Goal: Task Accomplishment & Management: Manage account settings

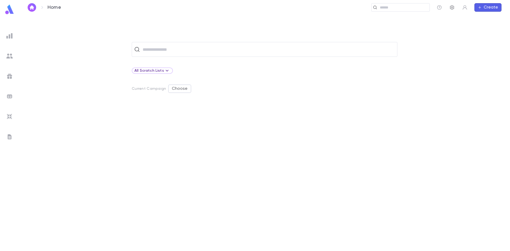
click at [453, 6] on icon "button" at bounding box center [451, 7] width 5 height 5
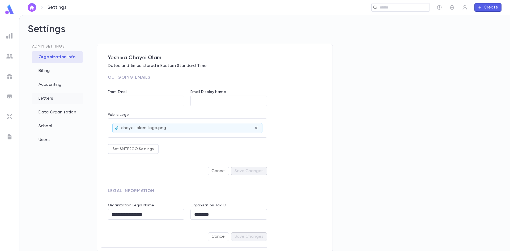
click at [41, 99] on div "Letters" at bounding box center [57, 99] width 50 height 12
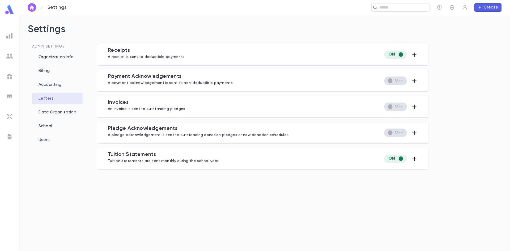
click at [415, 159] on icon "button" at bounding box center [414, 159] width 6 height 6
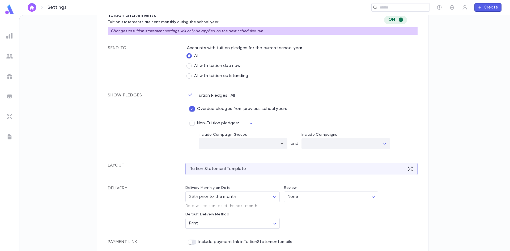
scroll to position [142, 0]
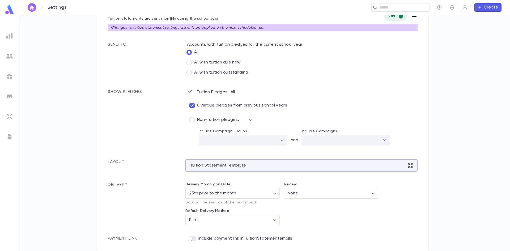
click at [197, 239] on div "Include payment link in TuitionStatement emails" at bounding box center [301, 238] width 232 height 5
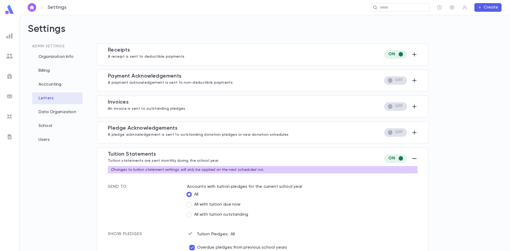
scroll to position [0, 0]
click at [56, 100] on div "Letters" at bounding box center [57, 99] width 50 height 12
click at [41, 100] on div "Letters" at bounding box center [57, 99] width 50 height 12
click at [490, 7] on button "Create" at bounding box center [487, 7] width 27 height 9
click at [462, 63] on div at bounding box center [255, 125] width 510 height 251
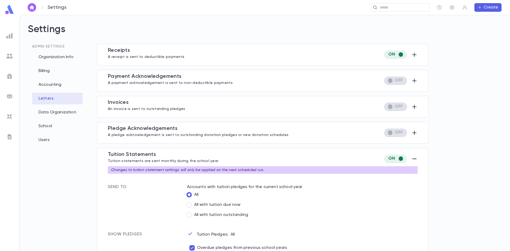
click at [60, 98] on div "Letters" at bounding box center [57, 99] width 50 height 12
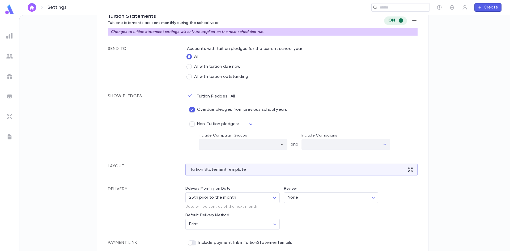
scroll to position [142, 0]
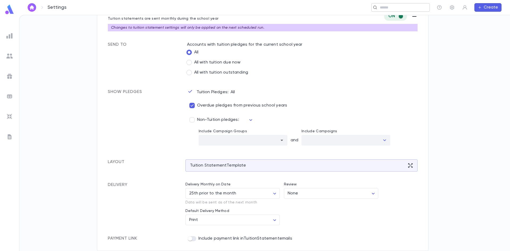
click at [400, 7] on input "text" at bounding box center [402, 7] width 49 height 5
click at [481, 112] on div "Admin Settings Organization Info Billing Accounting Letters Data Organization S…" at bounding box center [265, 14] width 474 height 227
click at [440, 7] on icon "button" at bounding box center [439, 7] width 5 height 5
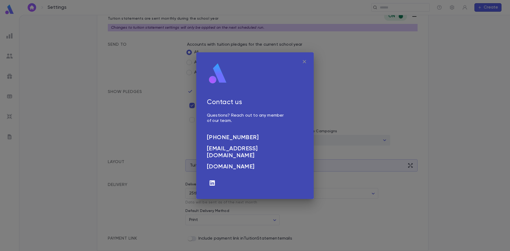
click at [304, 61] on icon "button" at bounding box center [304, 61] width 6 height 6
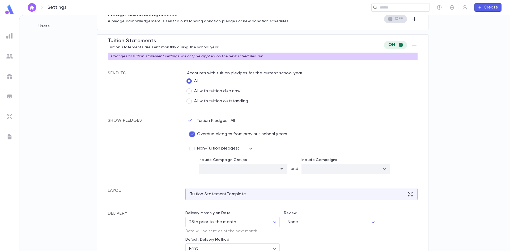
scroll to position [116, 0]
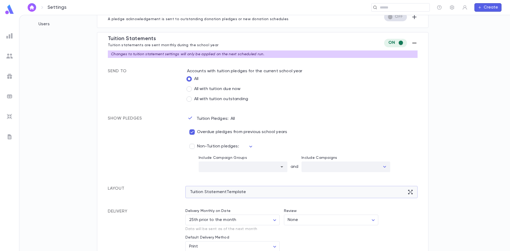
click at [292, 189] on div "Tuition Statement Template" at bounding box center [301, 192] width 232 height 12
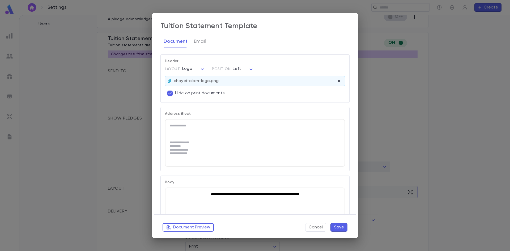
scroll to position [0, 0]
click at [340, 229] on button "Save" at bounding box center [338, 227] width 17 height 9
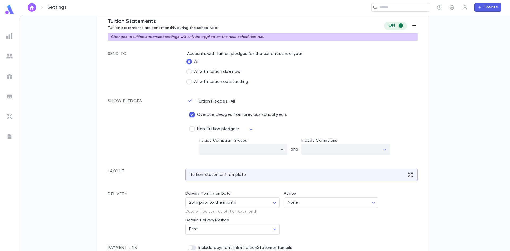
scroll to position [142, 0]
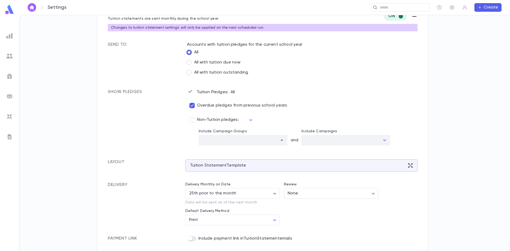
click at [333, 213] on div "**********" at bounding box center [299, 201] width 237 height 47
click at [251, 169] on div "Tuition Statement Template" at bounding box center [301, 165] width 232 height 12
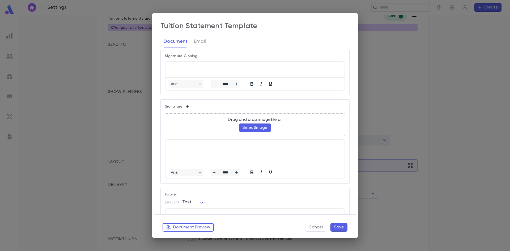
scroll to position [291, 0]
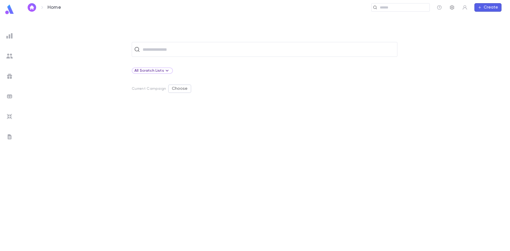
click at [453, 8] on icon "button" at bounding box center [451, 7] width 5 height 5
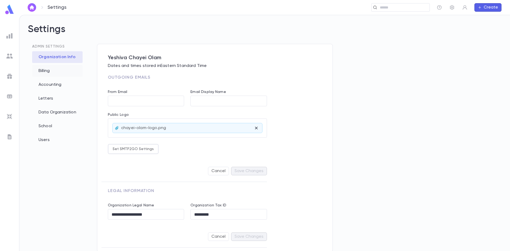
click at [43, 70] on div "Billing" at bounding box center [57, 71] width 50 height 12
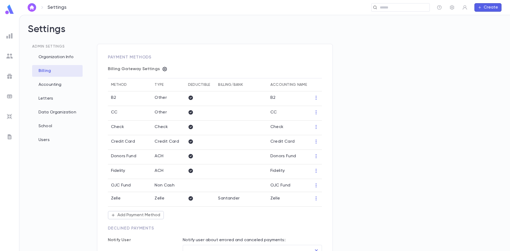
type input "**********"
click at [45, 97] on div "Letters" at bounding box center [57, 99] width 50 height 12
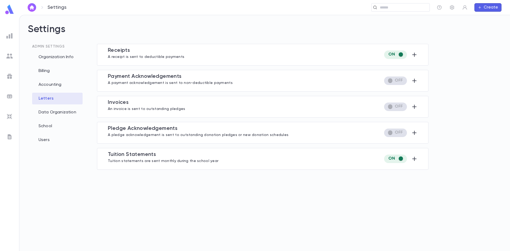
click at [159, 109] on p "An invoice is sent to outstanding pledges" at bounding box center [146, 108] width 77 height 5
click at [414, 105] on icon "button" at bounding box center [414, 107] width 4 height 4
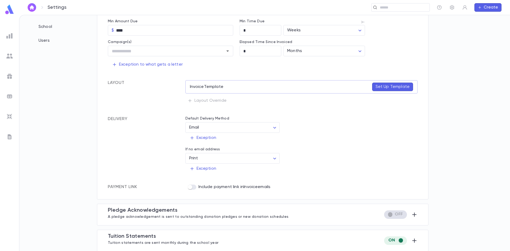
scroll to position [100, 0]
click at [57, 105] on div "Admin Settings Organization Info Billing Accounting Letters Data Organization S…" at bounding box center [58, 57] width 61 height 227
click at [169, 233] on div "Tuition Statement s Tuition statements are sent monthly during the school year" at bounding box center [163, 240] width 111 height 15
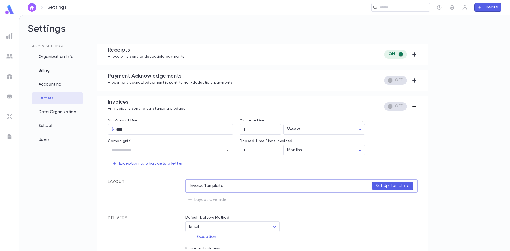
scroll to position [0, 0]
click at [414, 106] on icon "button" at bounding box center [414, 107] width 6 height 6
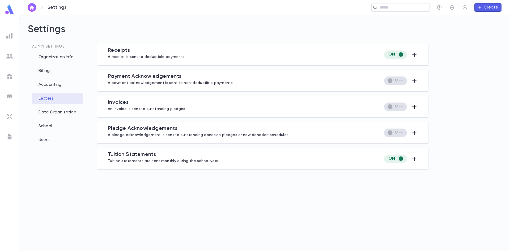
click at [172, 163] on p "Tuition statements are sent monthly during the school year" at bounding box center [163, 160] width 111 height 5
